Goal: Information Seeking & Learning: Learn about a topic

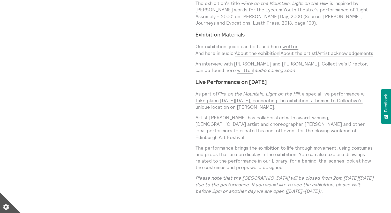
scroll to position [559, 0]
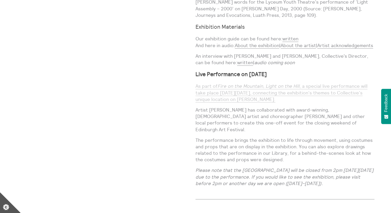
click at [234, 95] on link "As part of Fire on the Mountain, Light on the Hill , a special live performance…" at bounding box center [282, 92] width 172 height 19
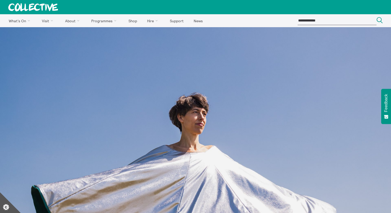
click at [58, 6] on icon at bounding box center [33, 7] width 50 height 8
